Goal: Information Seeking & Learning: Learn about a topic

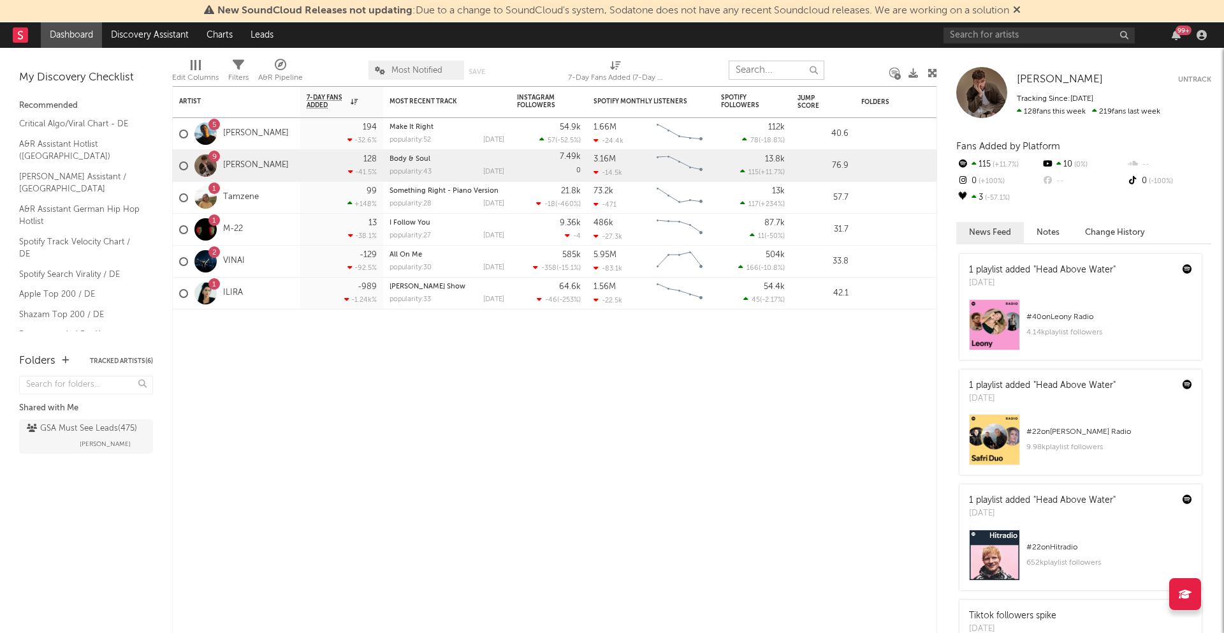
click at [775, 66] on input "text" at bounding box center [777, 70] width 96 height 19
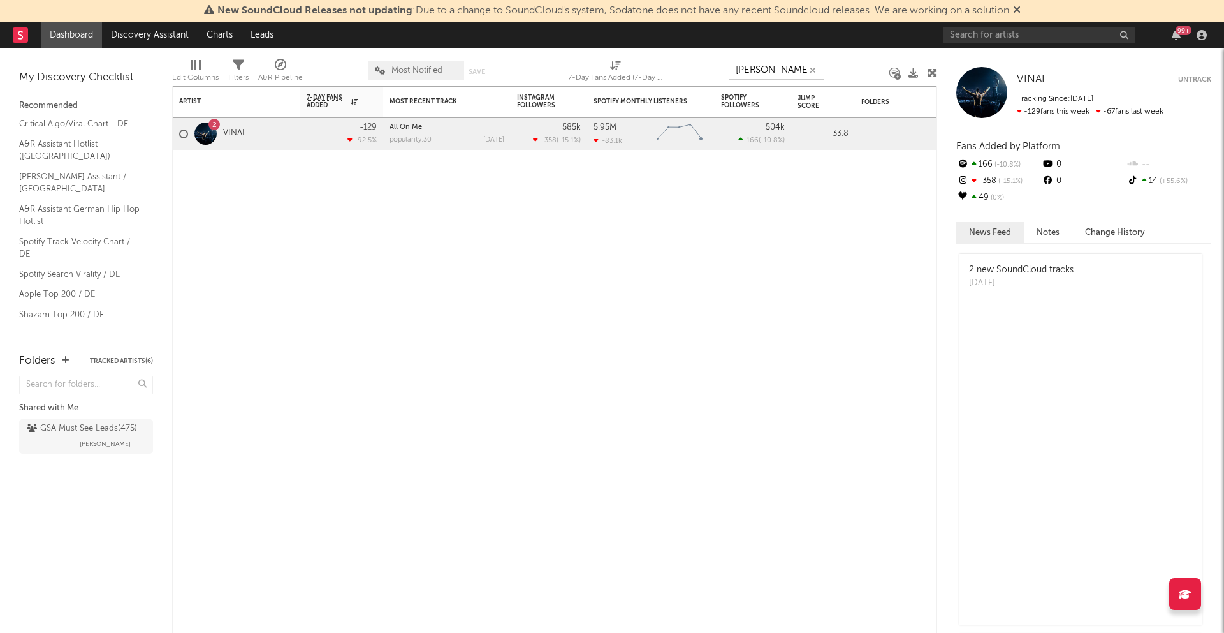
type input "luca"
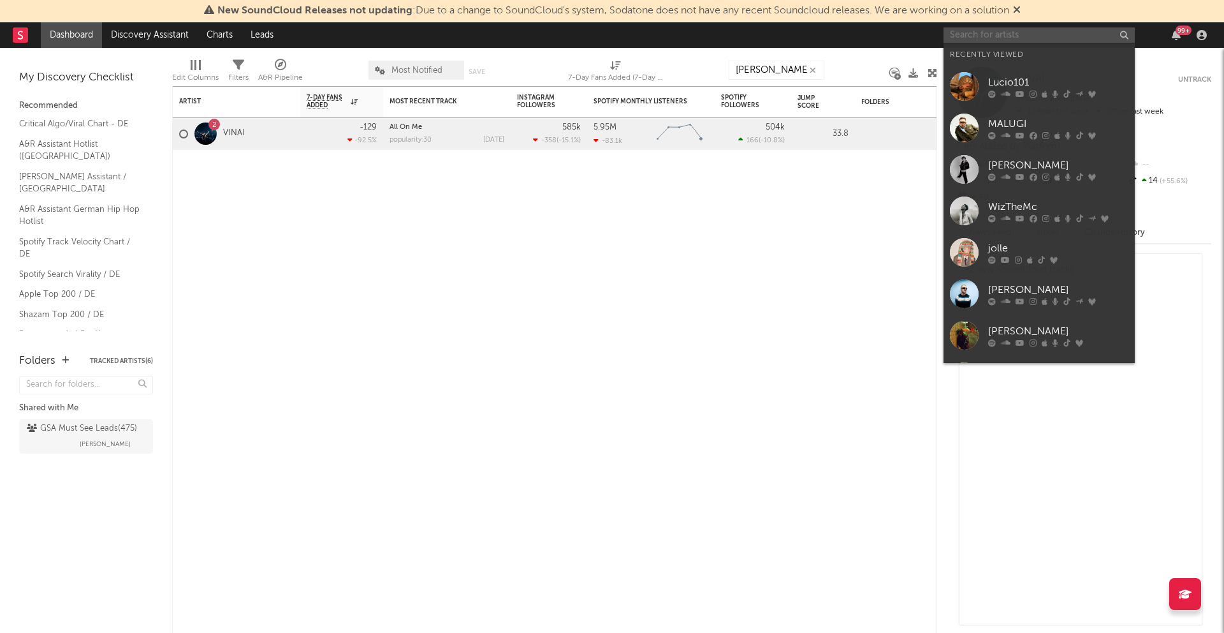
click at [988, 27] on input "text" at bounding box center [1039, 35] width 191 height 16
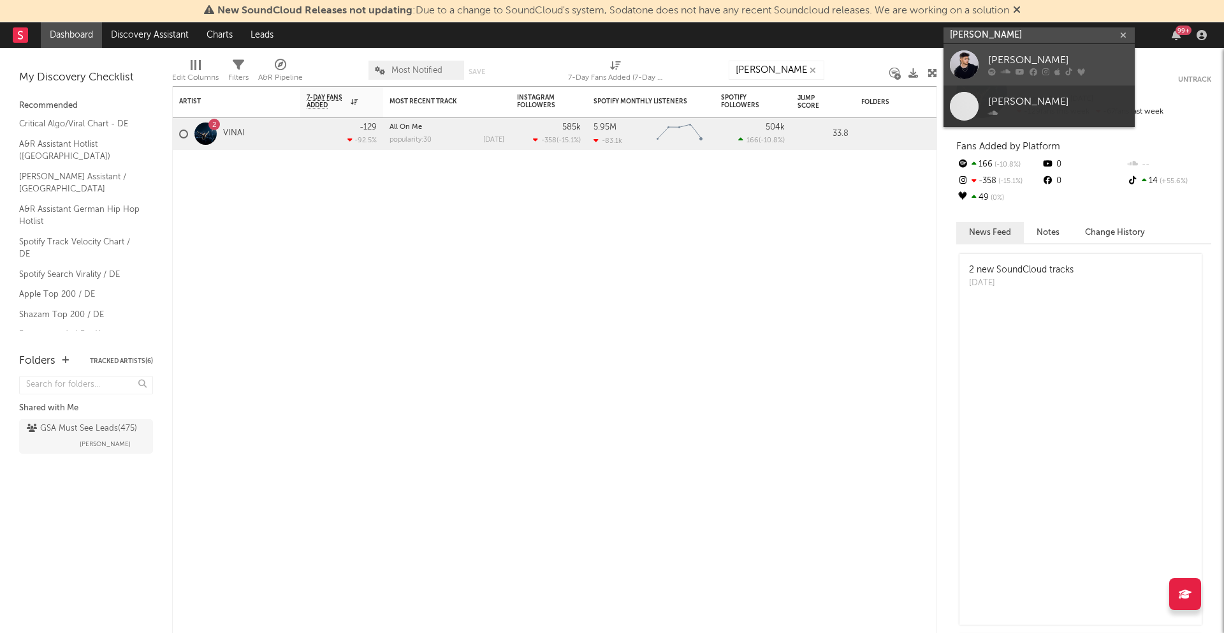
type input "luca dante"
click at [1027, 64] on div "[PERSON_NAME]" at bounding box center [1058, 60] width 140 height 15
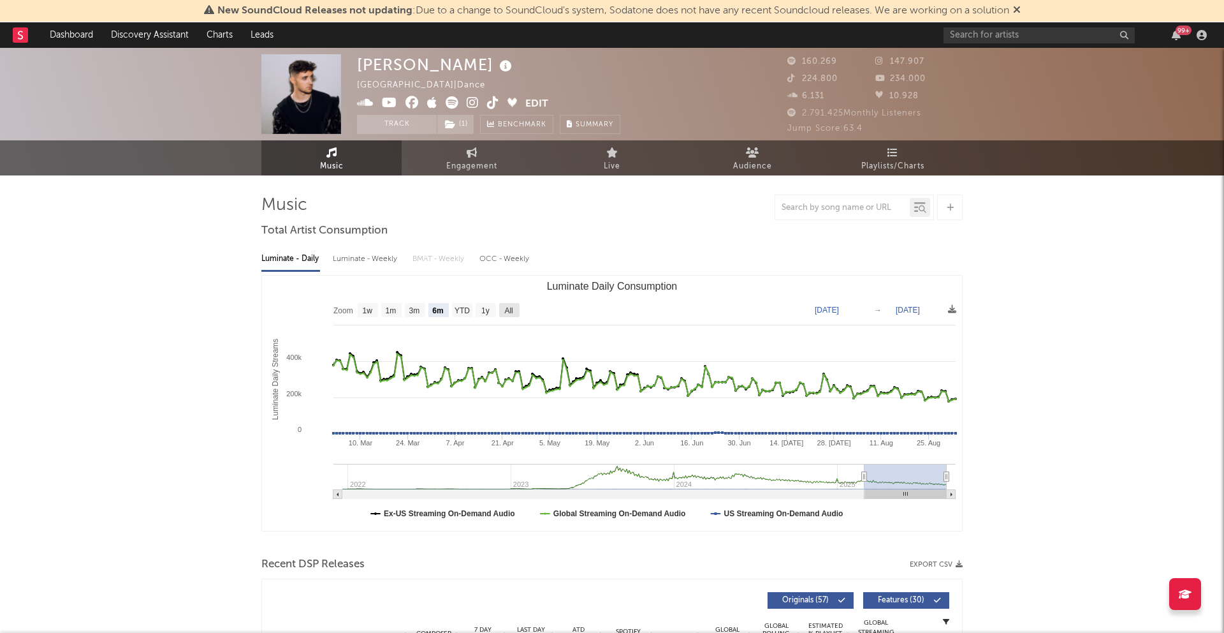
click at [506, 307] on text "All" at bounding box center [508, 310] width 8 height 9
select select "All"
type input "2021-12-19"
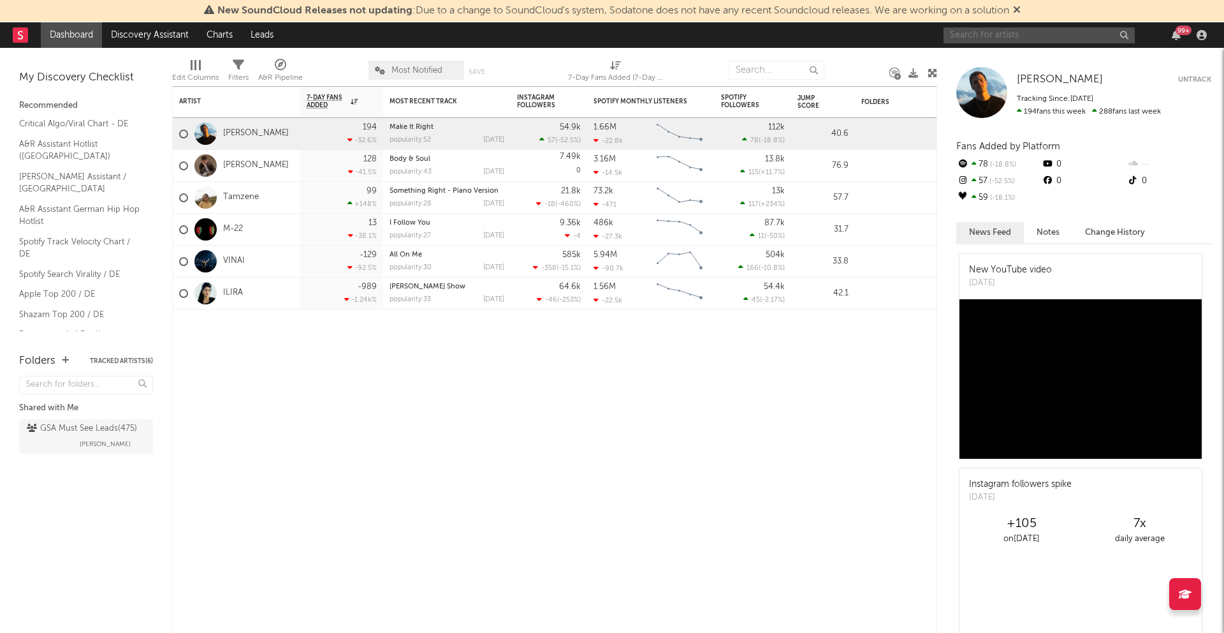
click at [977, 34] on input "text" at bounding box center [1039, 35] width 191 height 16
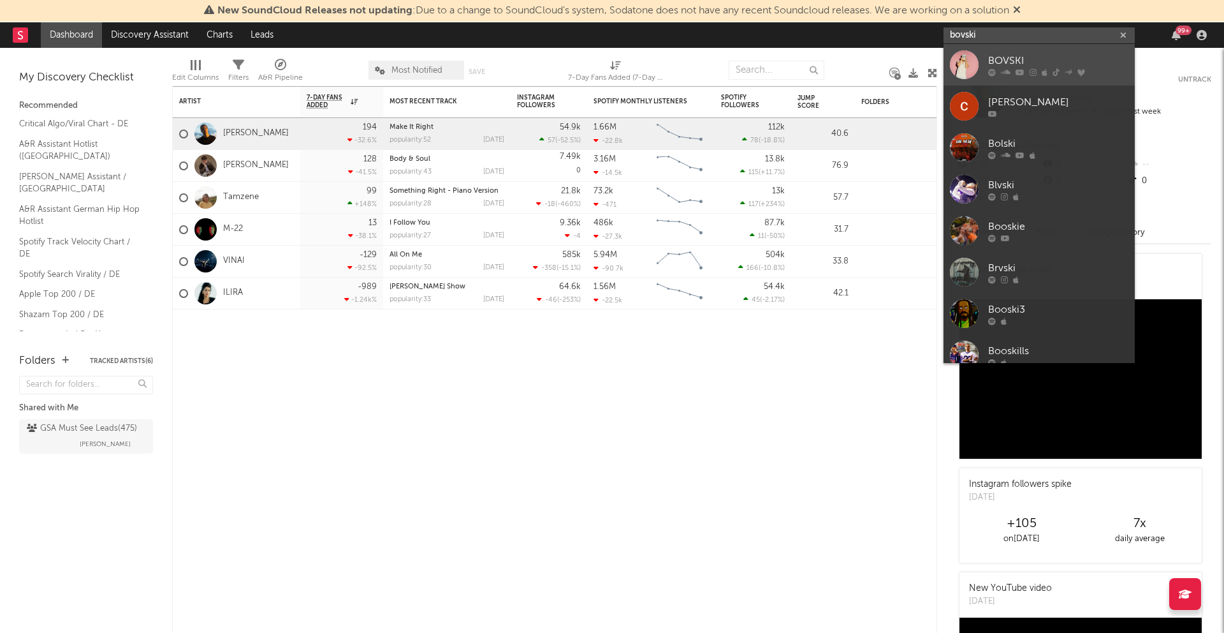
type input "bovski"
click at [1011, 62] on div "BOVSKI" at bounding box center [1058, 60] width 140 height 15
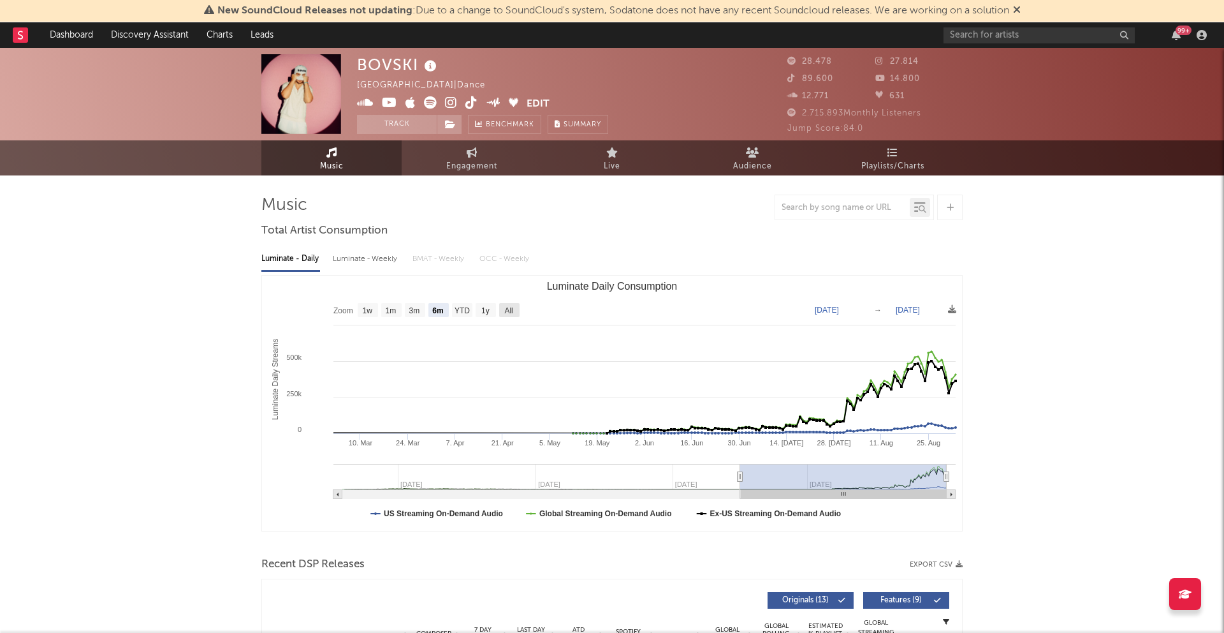
click at [508, 306] on text "All" at bounding box center [508, 310] width 8 height 9
select select "All"
type input "[DATE]"
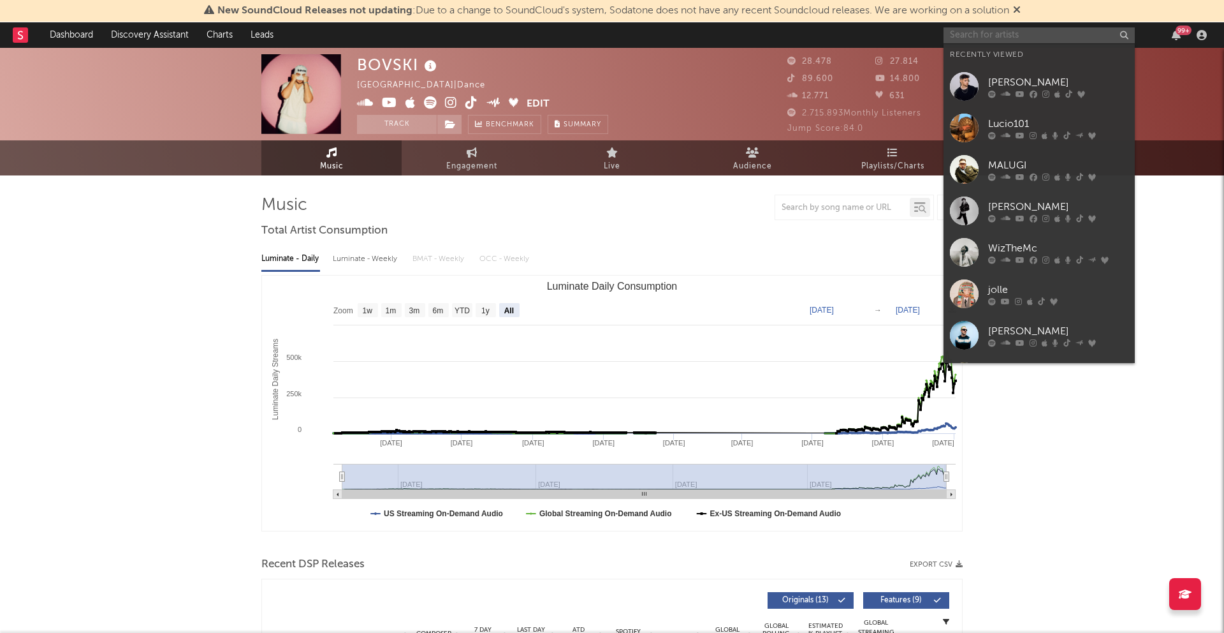
click at [1086, 34] on input "text" at bounding box center [1039, 35] width 191 height 16
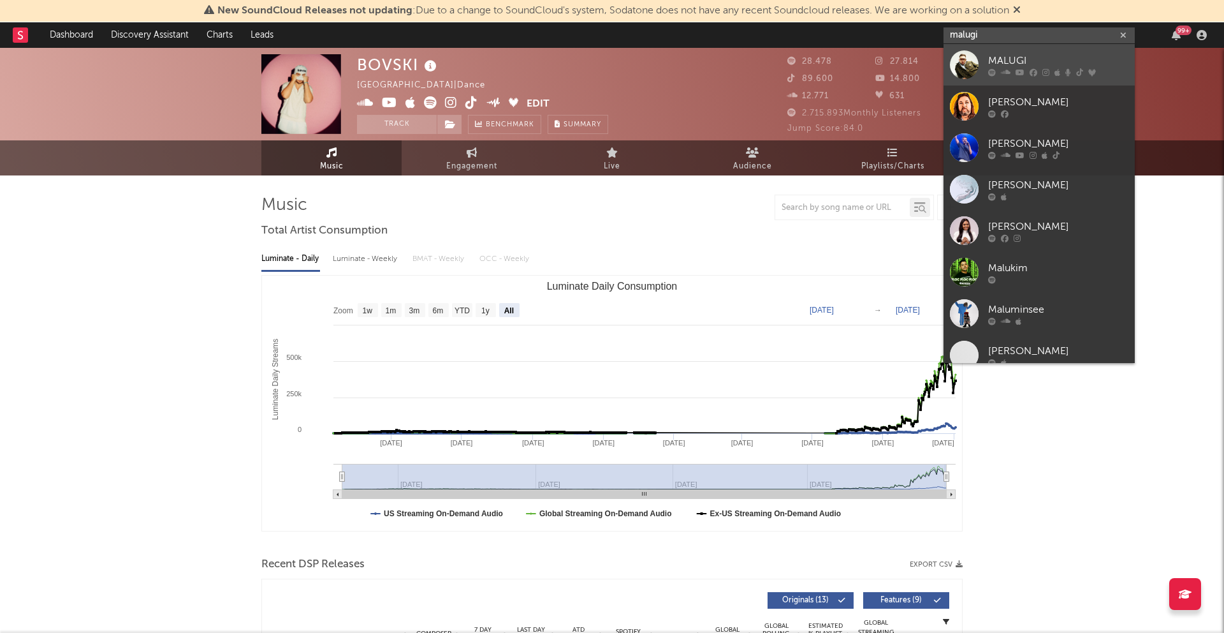
type input "malugi"
click at [1054, 57] on div "MALUGI" at bounding box center [1058, 60] width 140 height 15
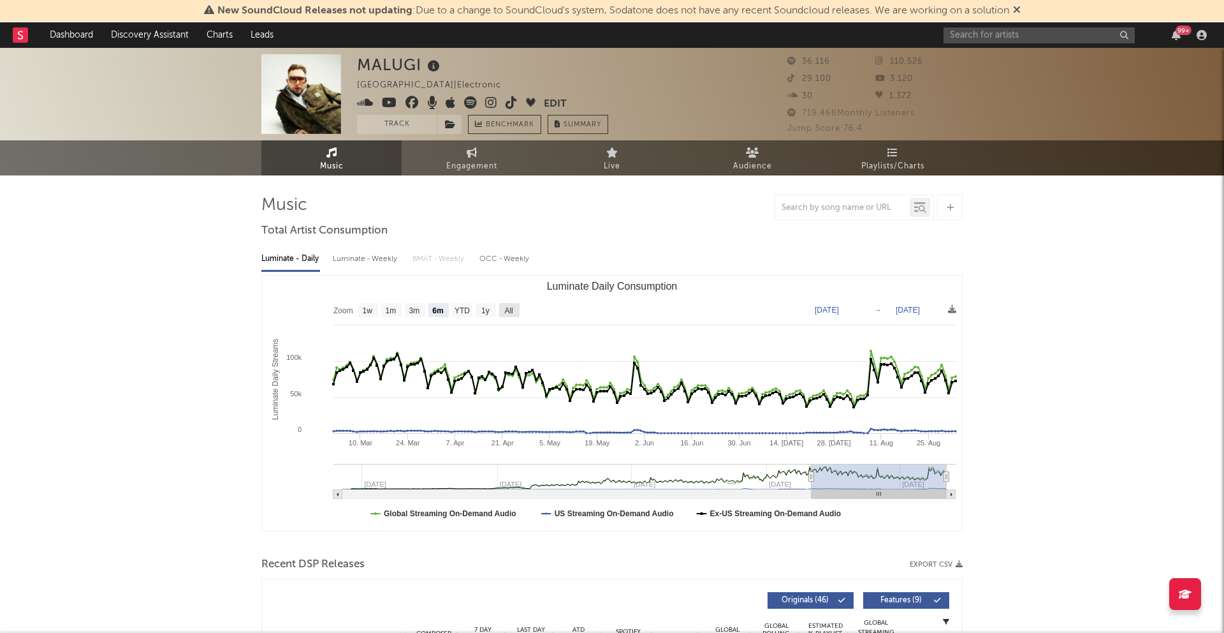
click at [503, 312] on rect "Luminate Daily Consumption" at bounding box center [509, 310] width 20 height 14
select select "All"
type input "[DATE]"
